Goal: Task Accomplishment & Management: Manage account settings

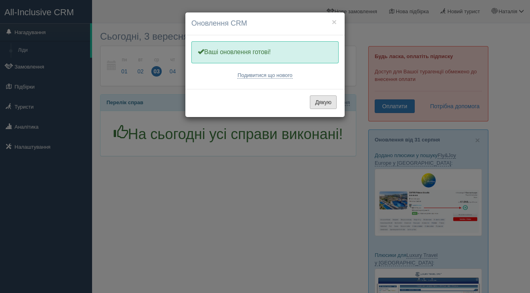
click at [321, 103] on button "Дякую" at bounding box center [323, 102] width 27 height 14
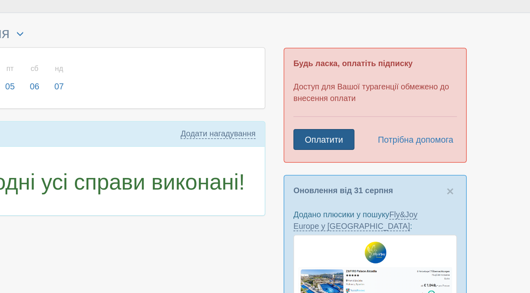
click at [375, 99] on link "Оплатити" at bounding box center [395, 106] width 40 height 14
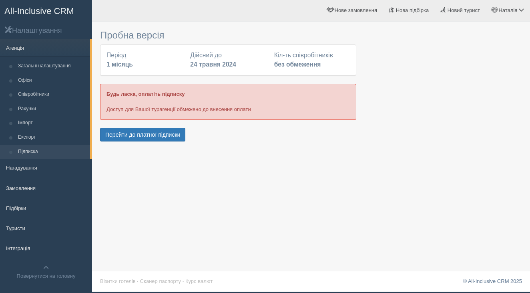
scroll to position [1, 0]
click at [137, 132] on button "Перейти до платної підписки" at bounding box center [142, 135] width 85 height 14
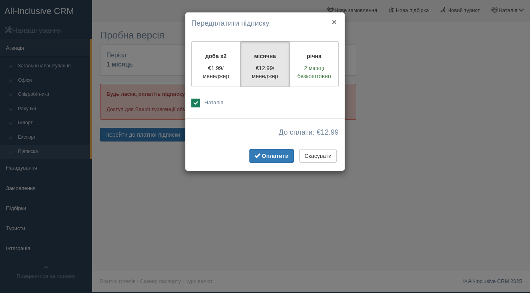
click at [335, 20] on button "×" at bounding box center [334, 22] width 5 height 8
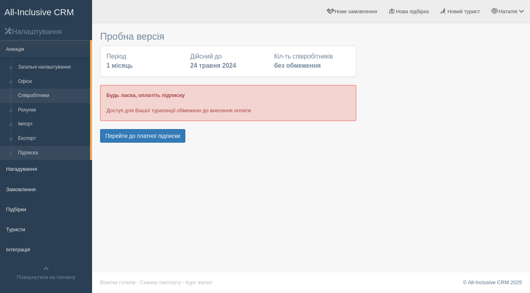
scroll to position [0, 0]
click at [58, 67] on link "Загальні налаштування" at bounding box center [52, 67] width 76 height 14
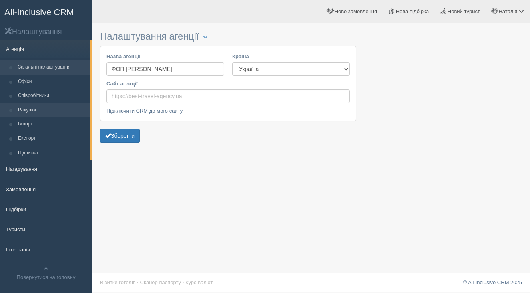
click at [30, 108] on link "Рахунки" at bounding box center [52, 110] width 76 height 14
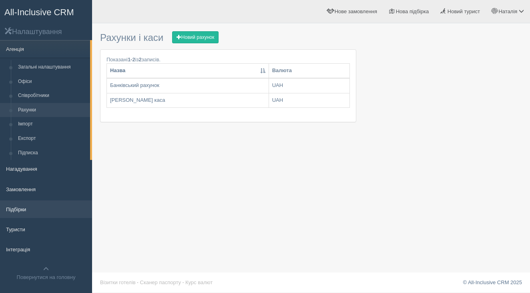
click at [23, 205] on link "Підбірки" at bounding box center [46, 209] width 92 height 18
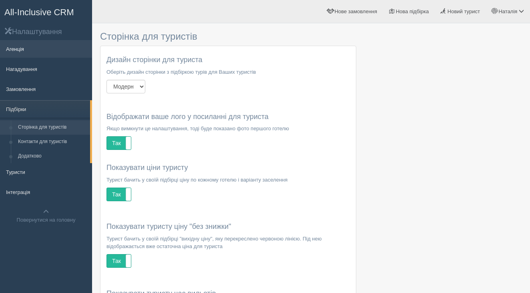
click at [20, 48] on link "Агенція" at bounding box center [46, 49] width 92 height 18
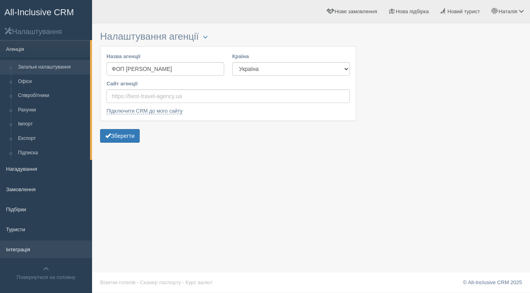
click at [22, 243] on link "Інтеграція" at bounding box center [46, 249] width 92 height 18
